Goal: Complete application form

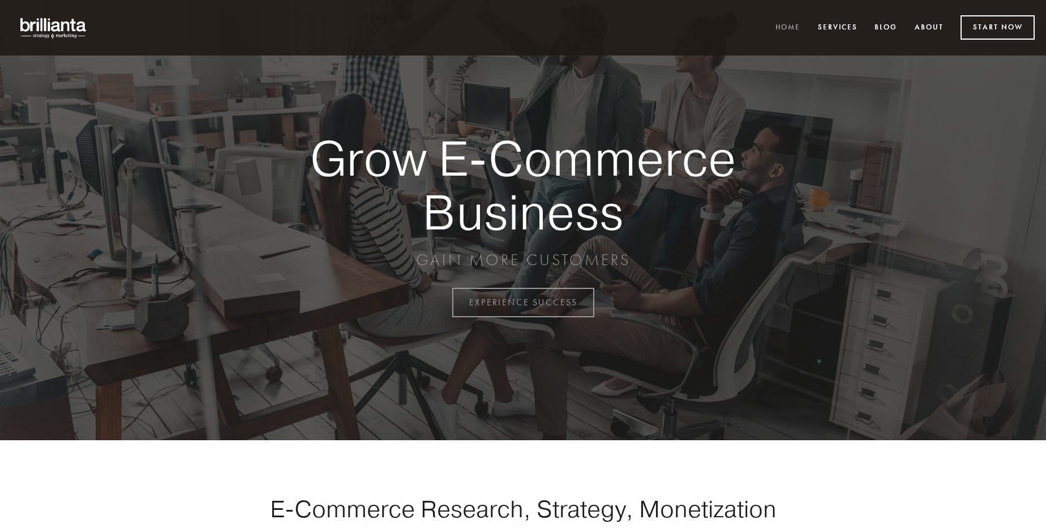
scroll to position [2967, 0]
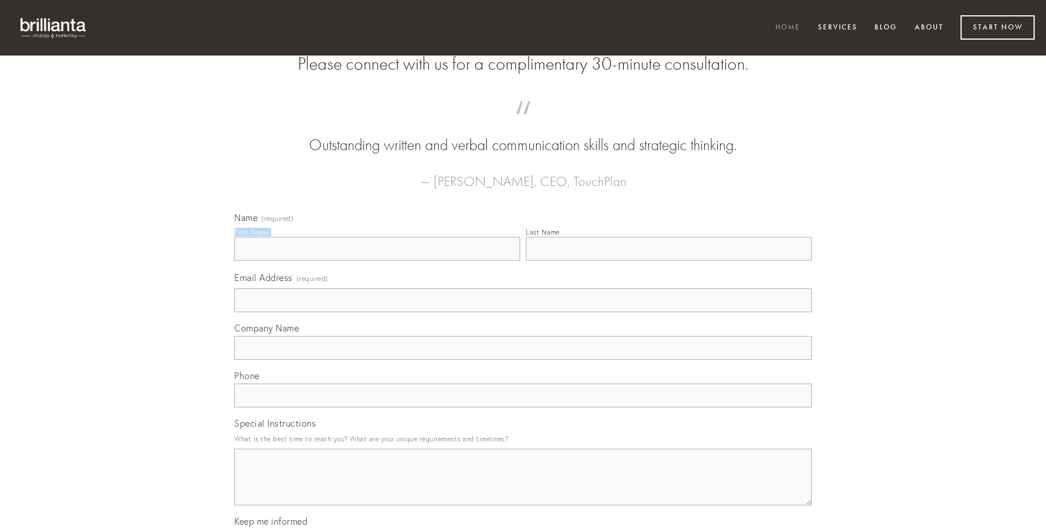
type input "[PERSON_NAME]"
click at [669, 260] on input "Last Name" at bounding box center [669, 249] width 286 height 24
type input "[PERSON_NAME]"
click at [523, 312] on input "Email Address (required)" at bounding box center [522, 300] width 577 height 24
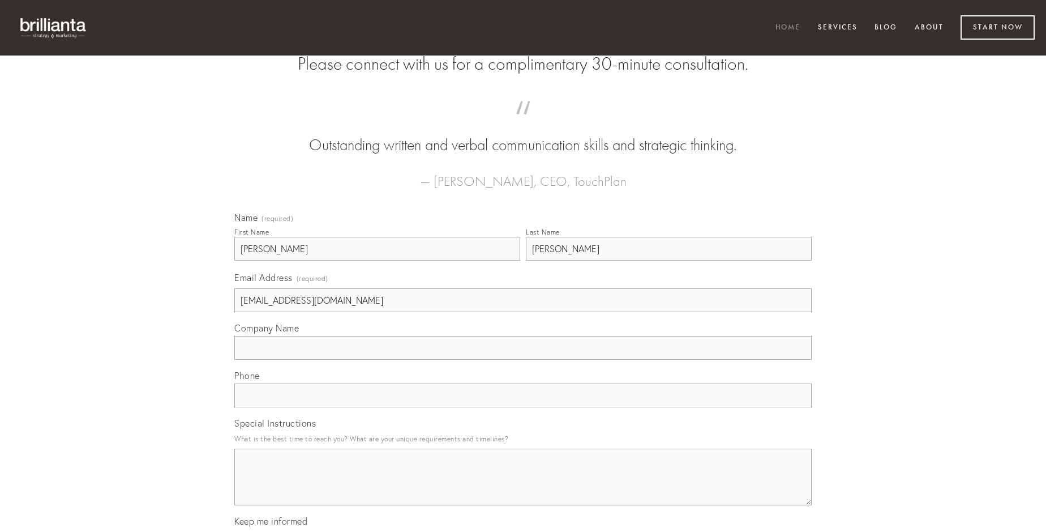
type input "[EMAIL_ADDRESS][DOMAIN_NAME]"
click at [523, 359] on input "Company Name" at bounding box center [522, 348] width 577 height 24
type input "voluptas"
click at [523, 407] on input "text" at bounding box center [522, 395] width 577 height 24
click at [523, 487] on textarea "Special Instructions" at bounding box center [522, 476] width 577 height 57
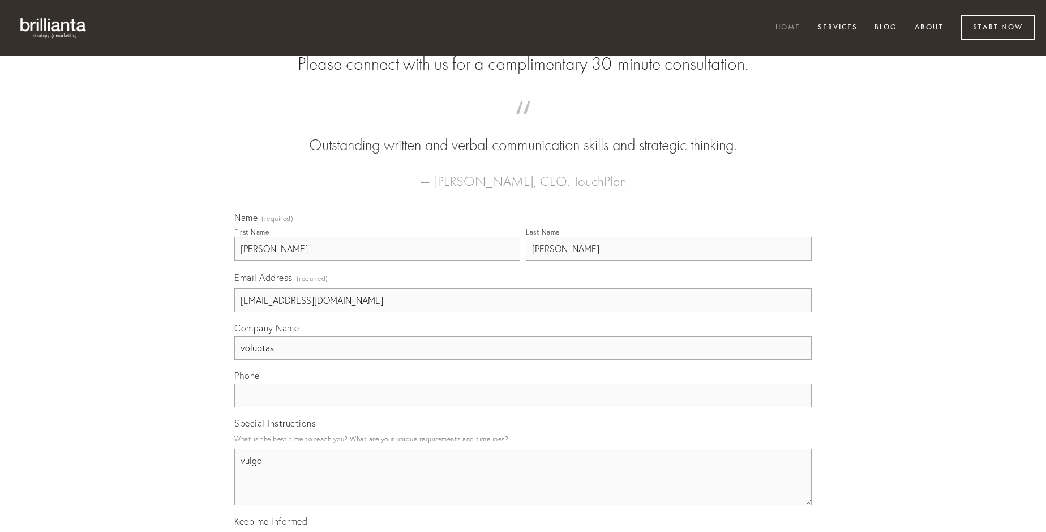
type textarea "vulgo"
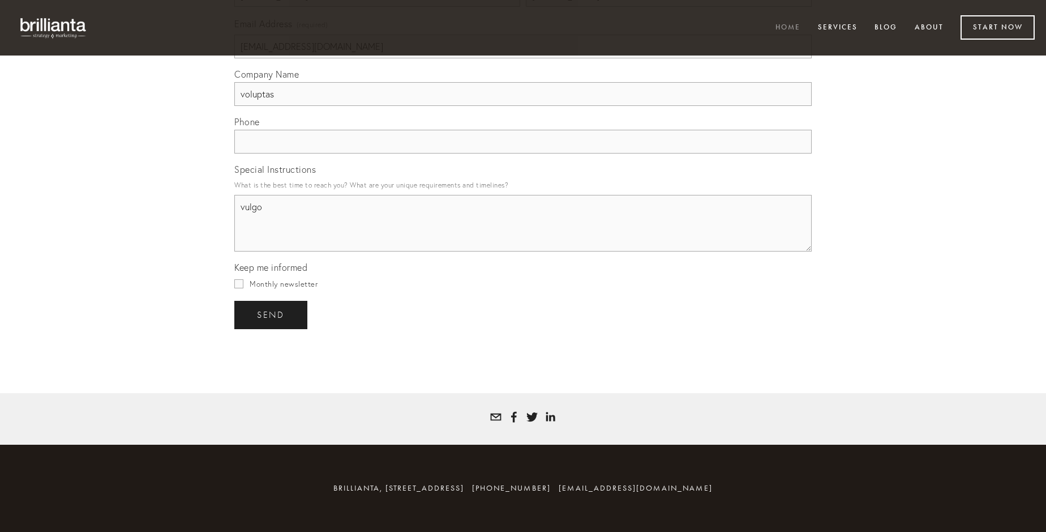
click at [272, 314] on span "send" at bounding box center [271, 315] width 28 height 10
